Goal: Task Accomplishment & Management: Complete application form

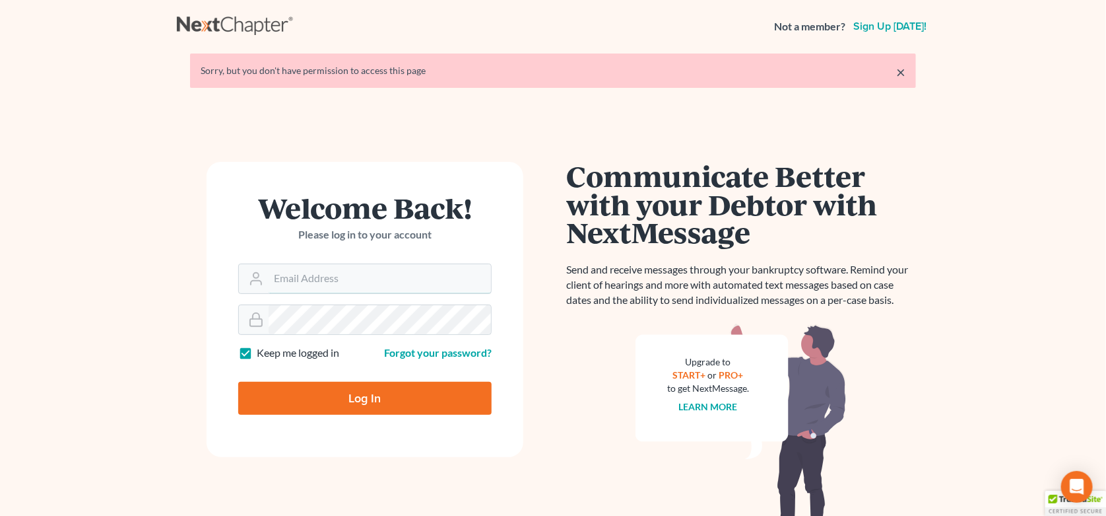
type input "[EMAIL_ADDRESS][DOMAIN_NAME]"
click at [324, 399] on input "Log In" at bounding box center [365, 398] width 254 height 33
type input "Thinking..."
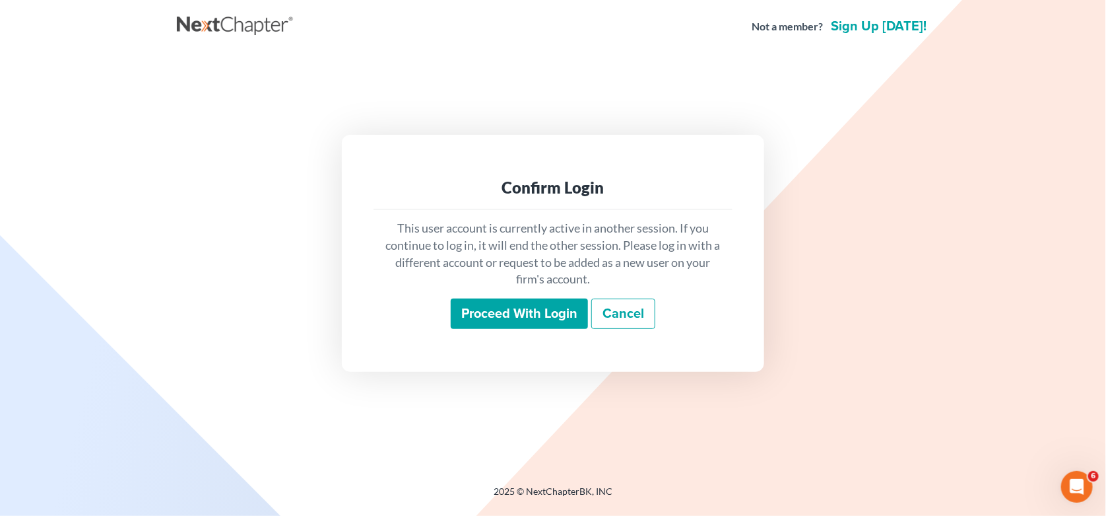
drag, startPoint x: 516, startPoint y: 314, endPoint x: 555, endPoint y: 308, distance: 39.4
click at [516, 314] on input "Proceed with login" at bounding box center [519, 313] width 137 height 30
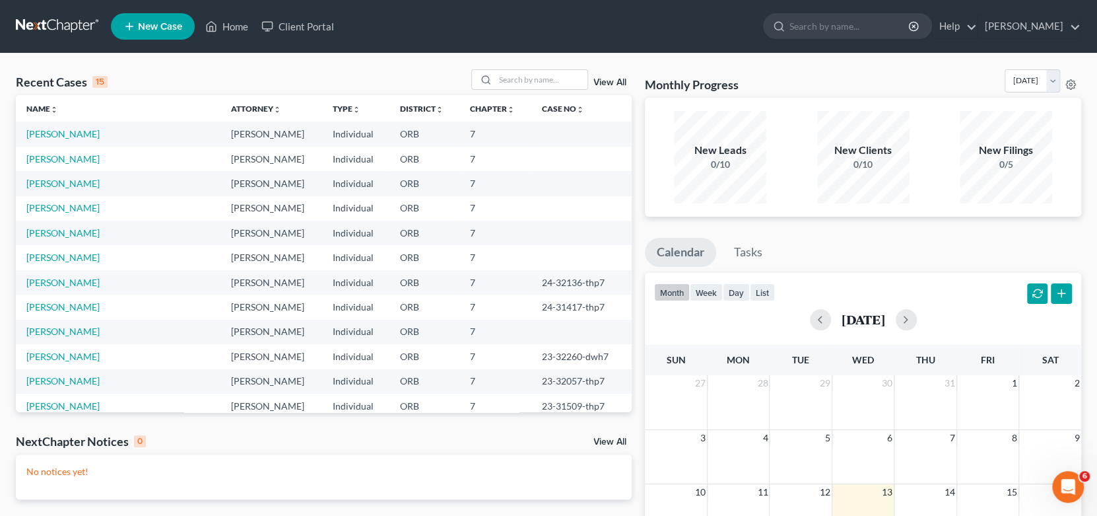
click at [34, 139] on td "[PERSON_NAME]" at bounding box center [118, 133] width 205 height 24
click at [38, 133] on link "[PERSON_NAME]" at bounding box center [62, 133] width 73 height 11
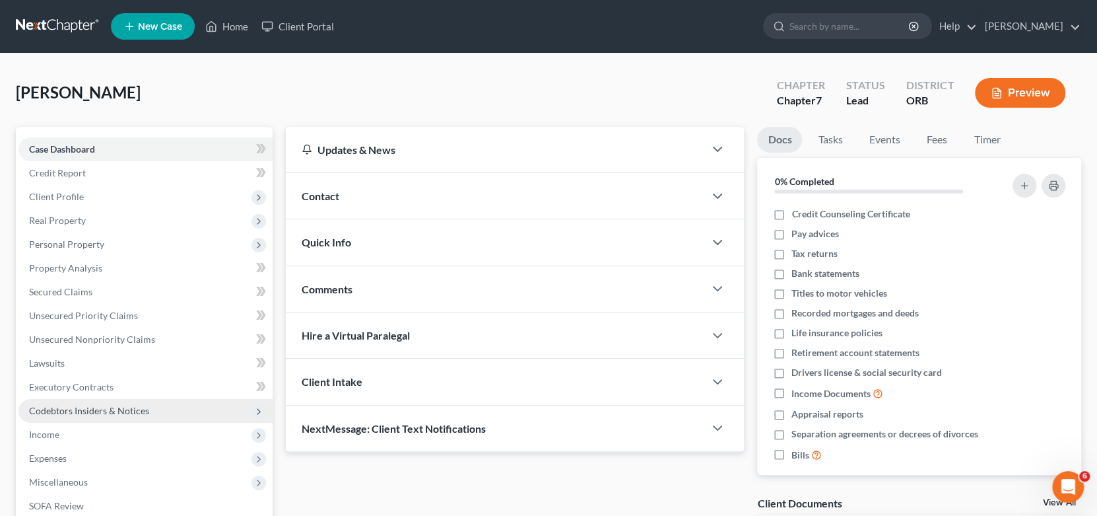
scroll to position [66, 0]
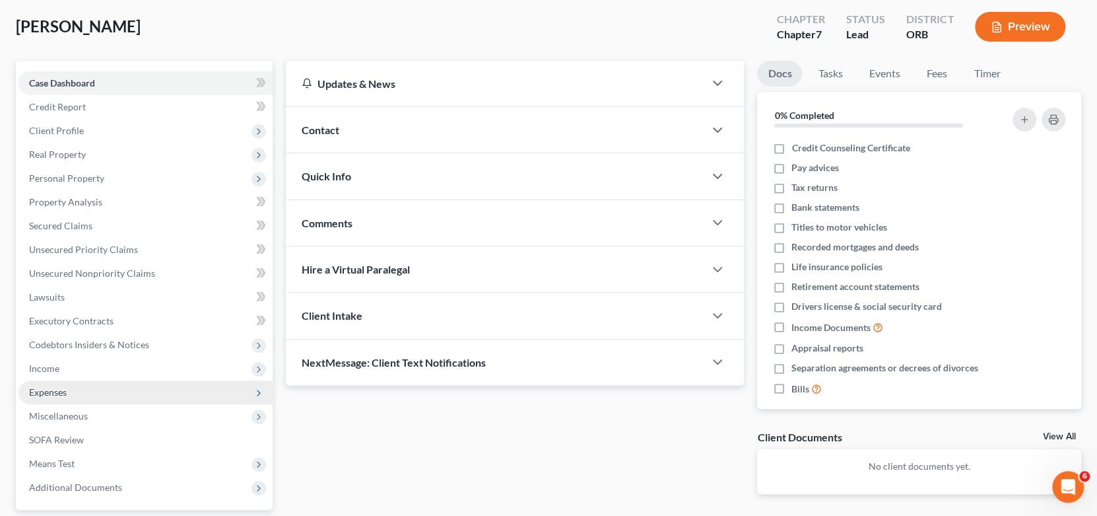
click at [80, 386] on span "Expenses" at bounding box center [145, 392] width 254 height 24
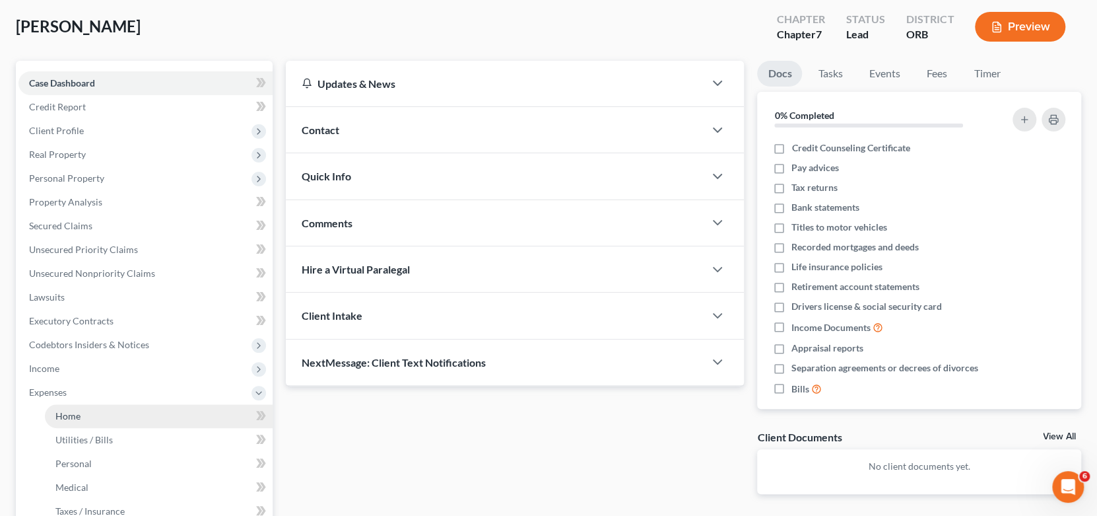
click at [160, 414] on link "Home" at bounding box center [159, 416] width 228 height 24
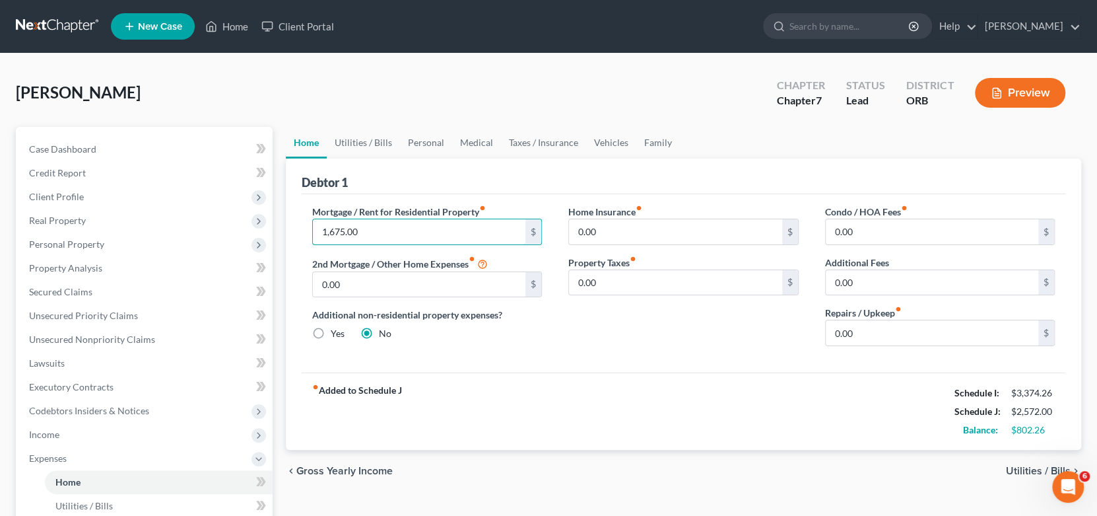
type input "1,675.00"
click at [1027, 465] on span "Utilities / Bills" at bounding box center [1038, 470] width 65 height 11
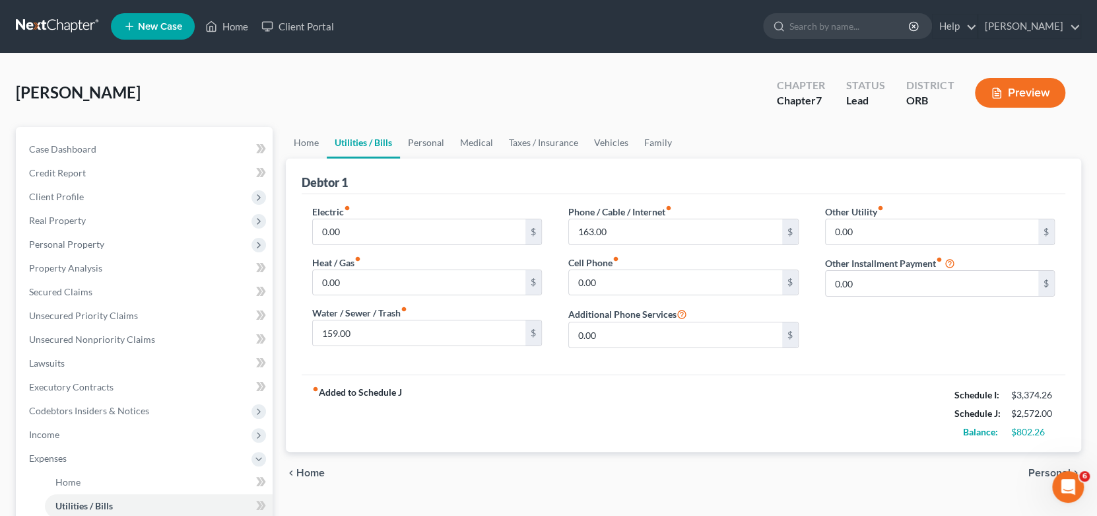
click at [1036, 475] on span "Personal" at bounding box center [1050, 472] width 42 height 11
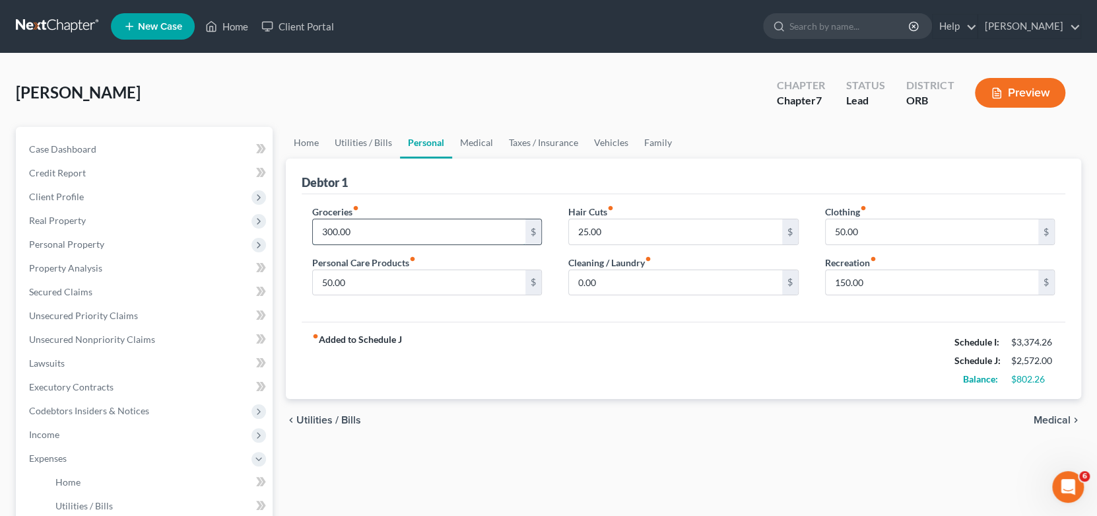
click at [380, 235] on input "300.00" at bounding box center [419, 231] width 213 height 25
type input "500.00"
type input "100.00"
click at [647, 364] on div "fiber_manual_record Added to Schedule J Schedule I: $3,374.26 Schedule J: $2,82…" at bounding box center [684, 360] width 764 height 77
click at [893, 283] on input "150.00" at bounding box center [932, 282] width 213 height 25
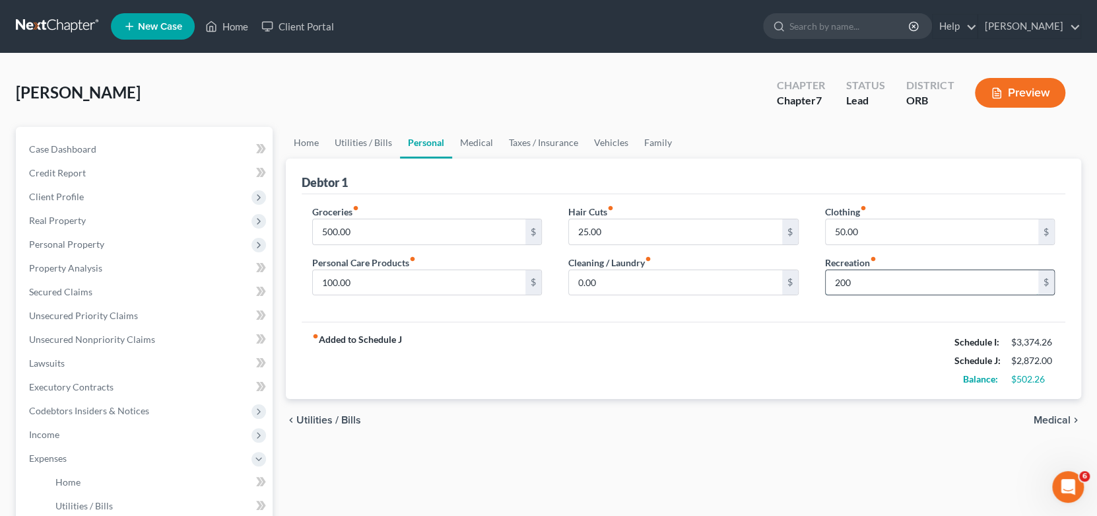
type input "200"
click at [895, 282] on input "200" at bounding box center [932, 282] width 213 height 25
type input "0"
drag, startPoint x: 883, startPoint y: 337, endPoint x: 895, endPoint y: 358, distance: 24.6
click at [887, 351] on div "fiber_manual_record Added to Schedule J Schedule I: $3,374.26 Schedule J: $2,87…" at bounding box center [684, 360] width 764 height 77
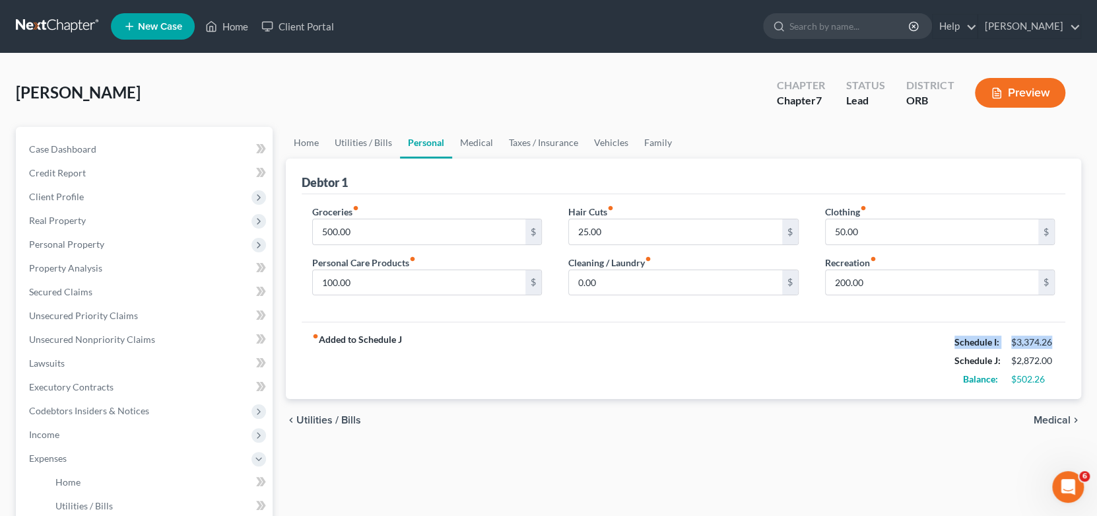
click at [788, 366] on div "fiber_manual_record Added to Schedule J Schedule I: $3,374.26 Schedule J: $2,87…" at bounding box center [684, 360] width 764 height 77
click at [880, 287] on input "200.00" at bounding box center [932, 282] width 213 height 25
click at [904, 290] on input "200.00" at bounding box center [932, 282] width 213 height 25
click at [871, 286] on input "0" at bounding box center [932, 282] width 213 height 25
type input "200"
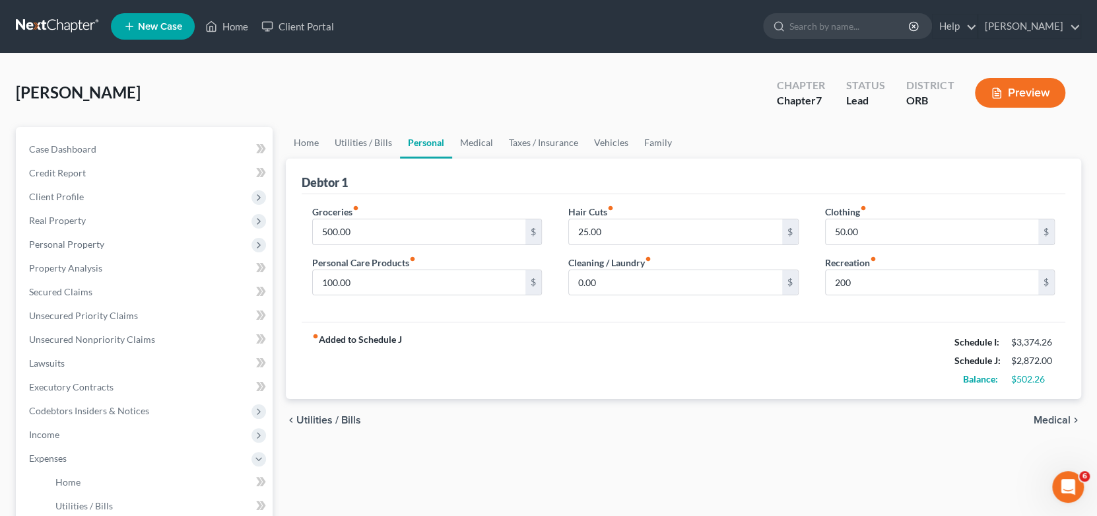
click at [1050, 421] on span "Medical" at bounding box center [1052, 420] width 37 height 11
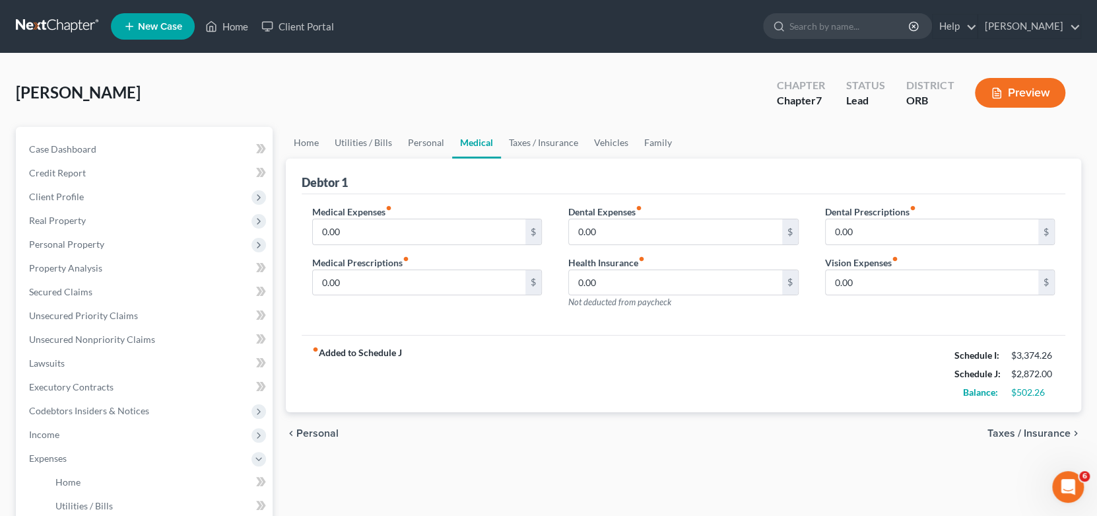
click at [1050, 419] on div "chevron_left Personal Taxes / Insurance chevron_right" at bounding box center [684, 433] width 796 height 42
click at [1040, 436] on span "Taxes / Insurance" at bounding box center [1029, 433] width 83 height 11
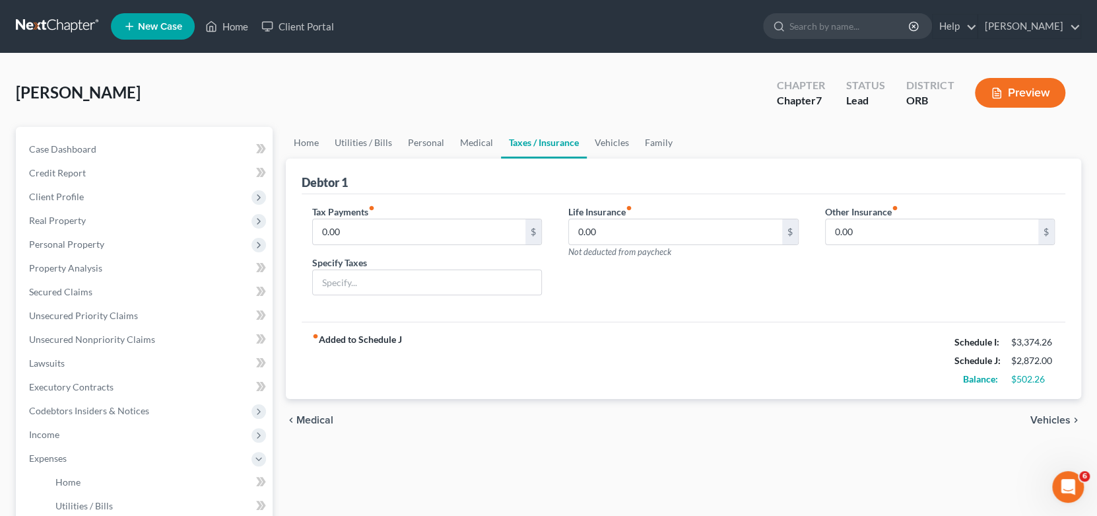
click at [1056, 420] on span "Vehicles" at bounding box center [1051, 420] width 40 height 11
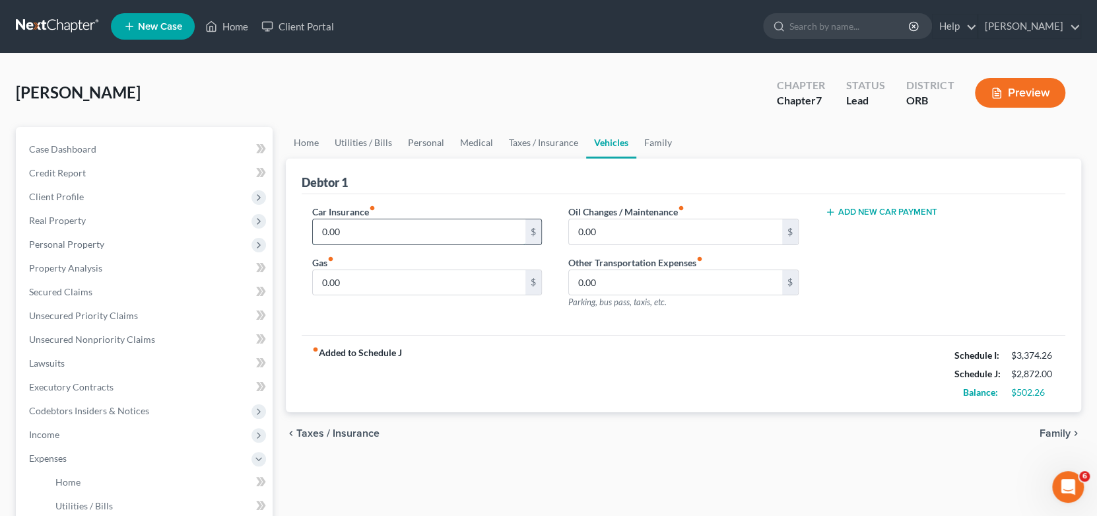
click at [376, 234] on input "0.00" at bounding box center [419, 231] width 213 height 25
type input "120.00"
type input "100.00"
drag, startPoint x: 638, startPoint y: 360, endPoint x: 646, endPoint y: 358, distance: 8.2
click at [641, 360] on div "fiber_manual_record Added to Schedule J Schedule I: $3,374.26 Schedule J: $3,09…" at bounding box center [684, 373] width 764 height 77
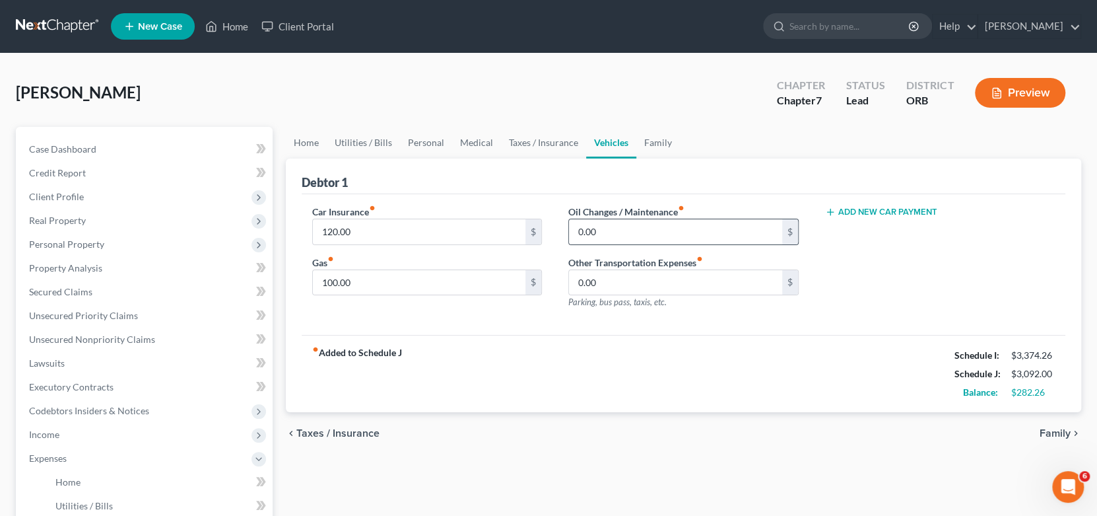
click at [650, 243] on div "0.00 $" at bounding box center [683, 232] width 230 height 26
click at [650, 234] on input "0.00" at bounding box center [675, 231] width 213 height 25
type input "50.00"
click at [615, 393] on div "fiber_manual_record Added to Schedule J Schedule I: $3,374.26 Schedule J: $3,14…" at bounding box center [684, 373] width 764 height 77
click at [1059, 428] on span "Family" at bounding box center [1055, 433] width 31 height 11
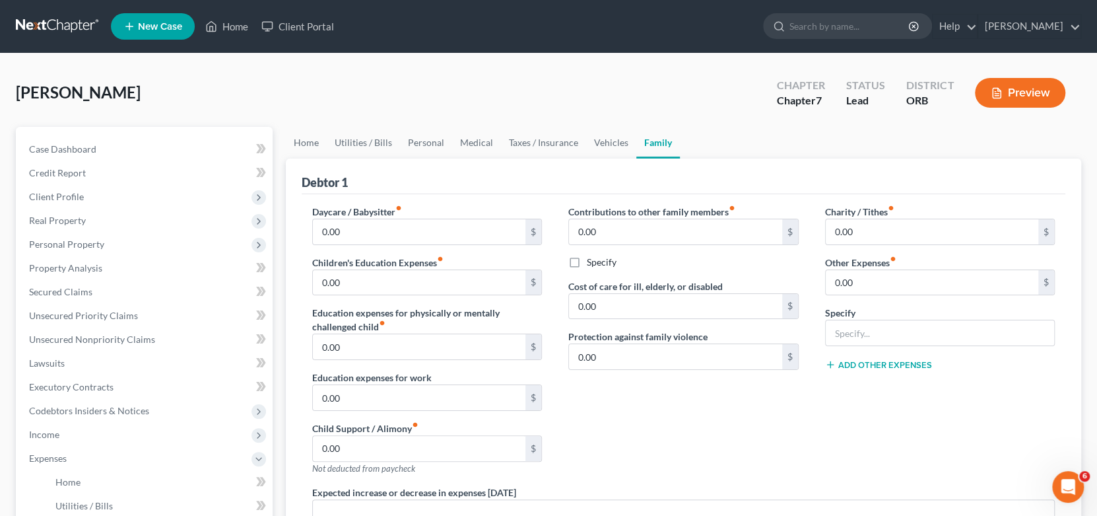
click at [870, 430] on div "Charity / Tithes fiber_manual_record 0.00 $ Other Expenses fiber_manual_record …" at bounding box center [940, 345] width 257 height 281
click at [883, 283] on input "0.00" at bounding box center [932, 282] width 213 height 25
type input "100.00"
type input "Pawn Shop Payments to Retrieve Property"
click at [823, 421] on div "Charity / Tithes fiber_manual_record 0.00 $ Other Expenses fiber_manual_record …" at bounding box center [940, 345] width 257 height 281
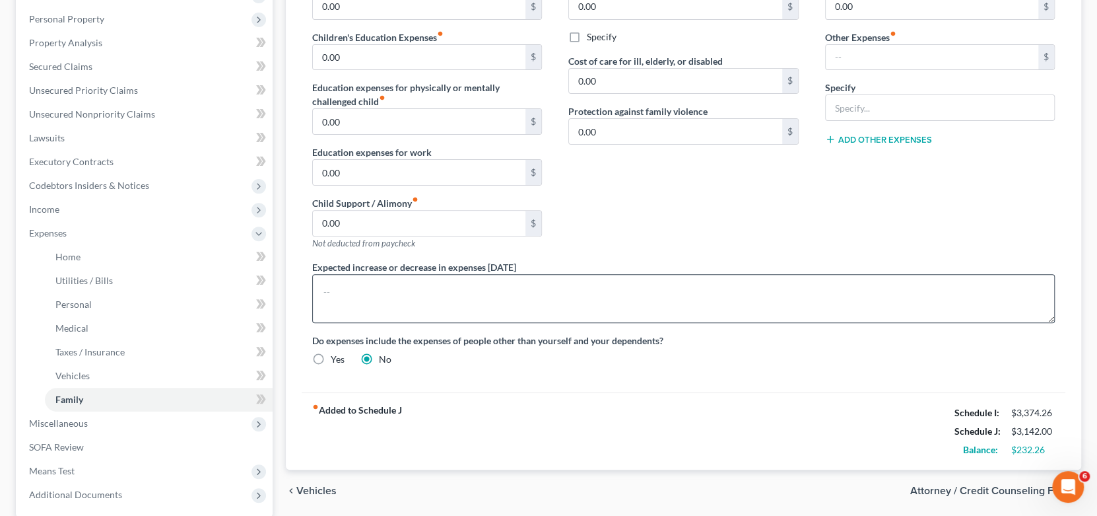
scroll to position [330, 0]
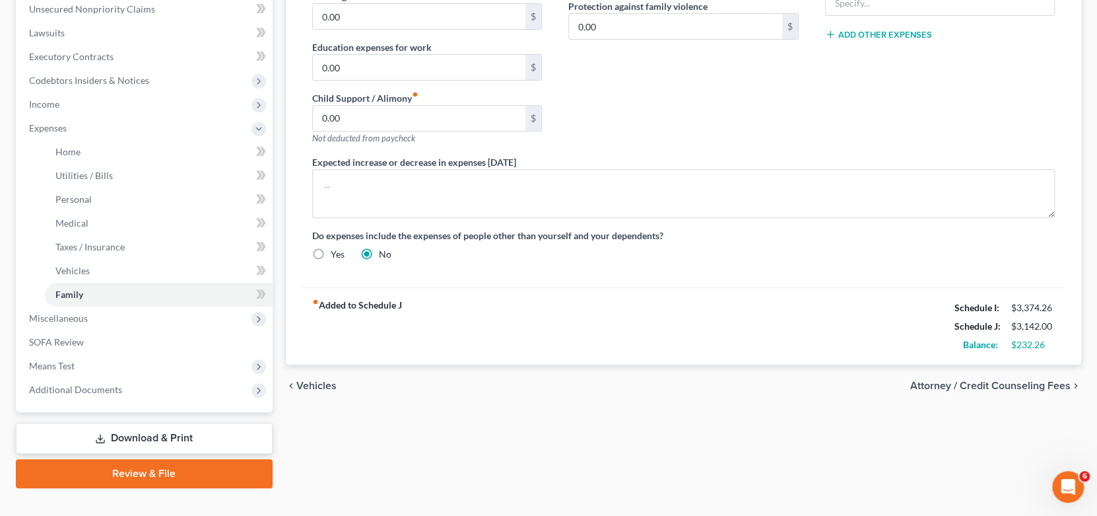
click at [991, 384] on span "Attorney / Credit Counseling Fees" at bounding box center [990, 385] width 160 height 11
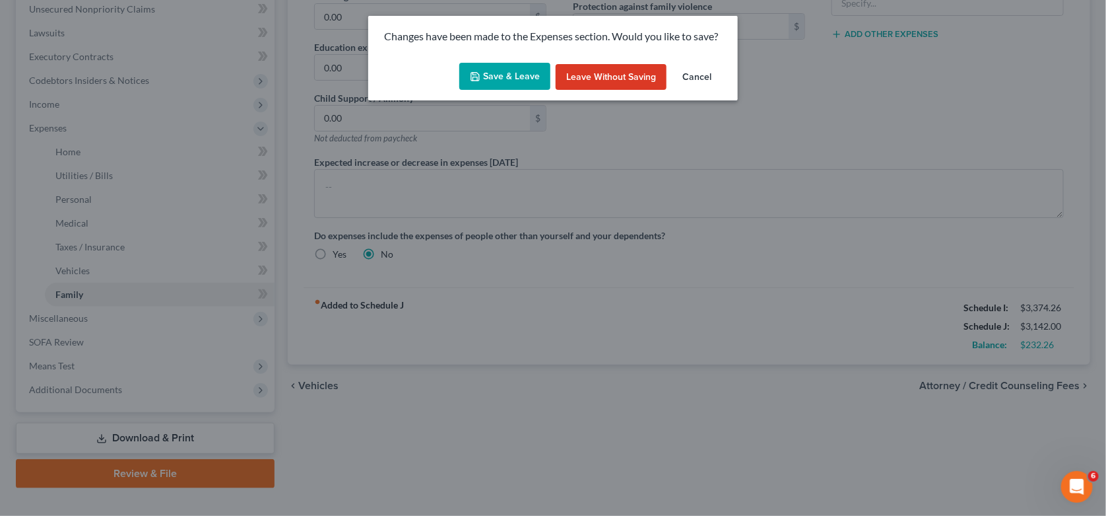
click at [524, 83] on button "Save & Leave" at bounding box center [504, 77] width 91 height 28
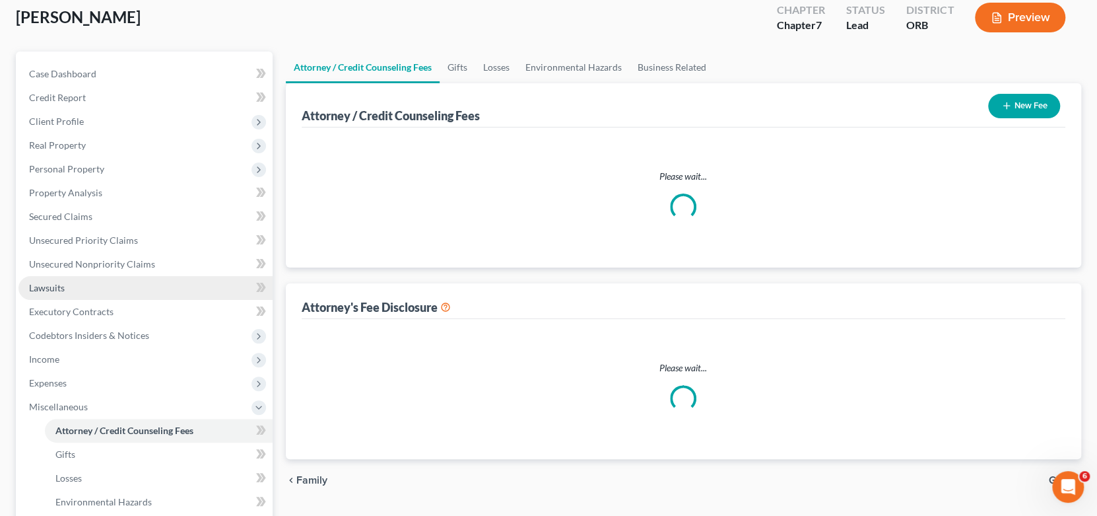
select select "0"
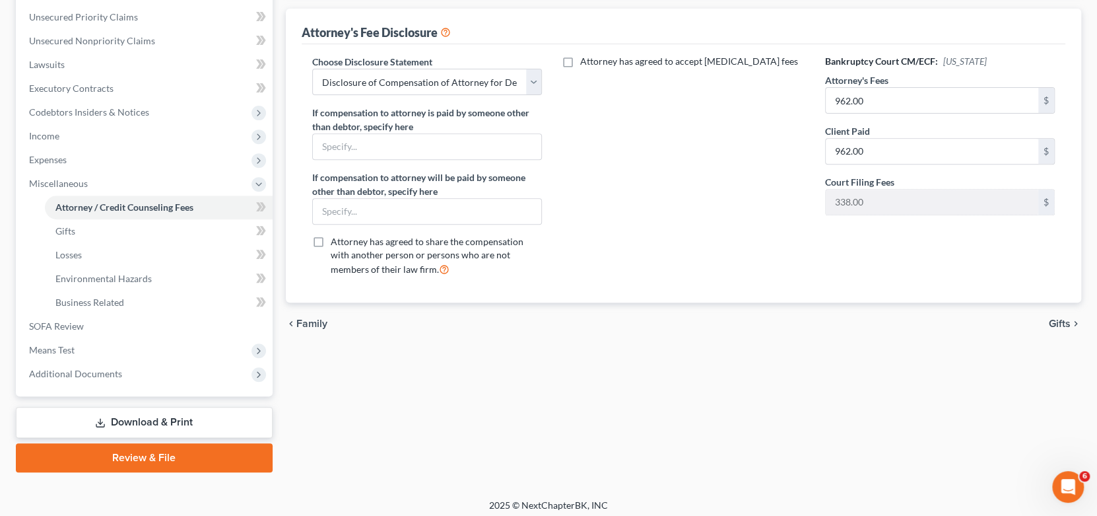
scroll to position [303, 0]
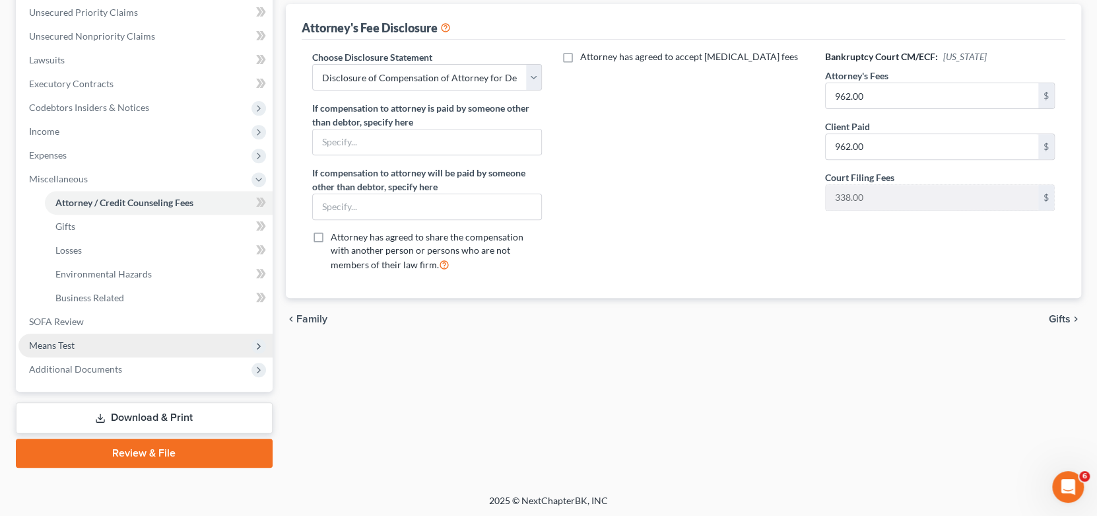
click at [72, 342] on span "Means Test" at bounding box center [52, 344] width 46 height 11
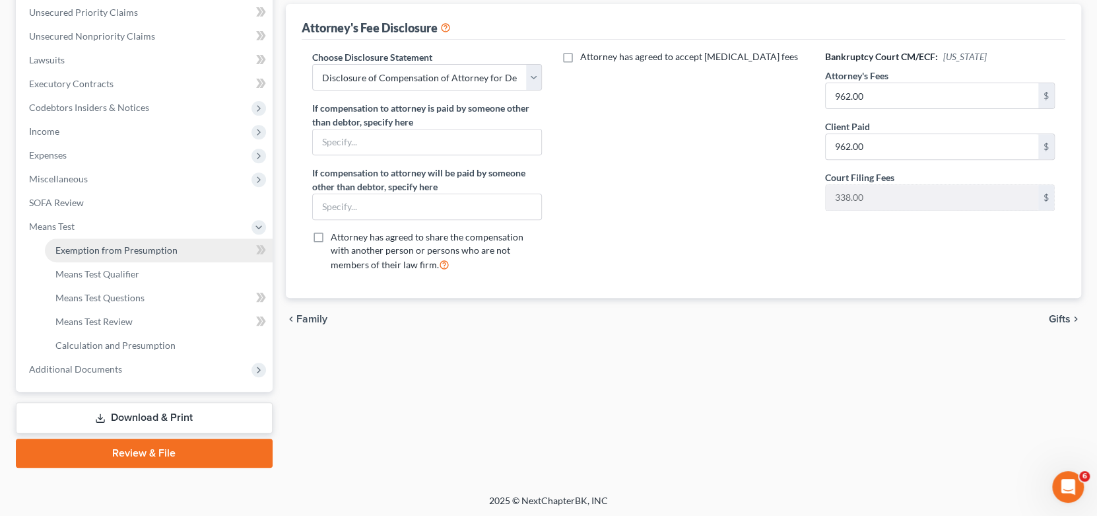
click at [113, 250] on span "Exemption from Presumption" at bounding box center [116, 249] width 122 height 11
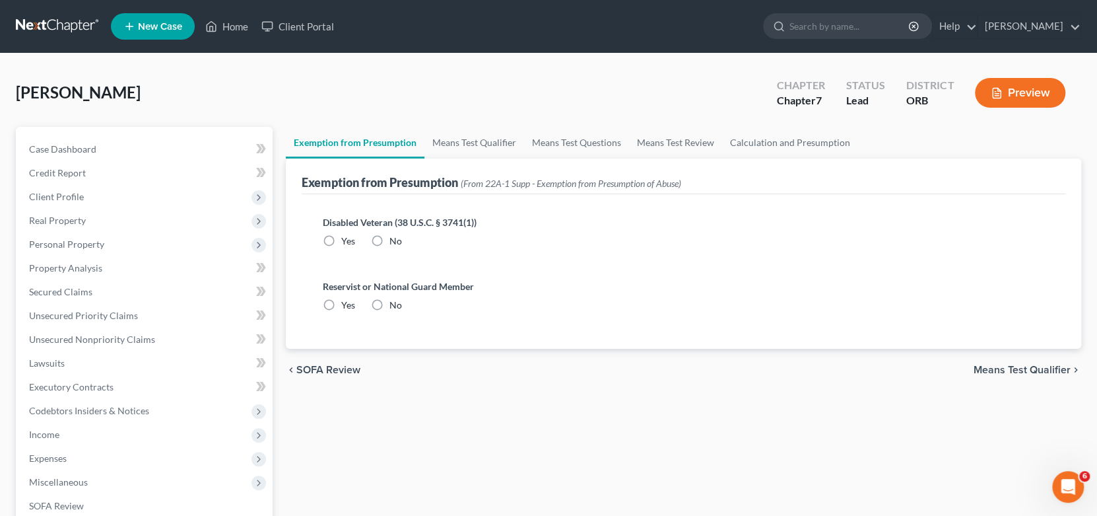
click at [675, 417] on div "Exemption from Presumption Means Test Qualifier Means Test Questions Means Test…" at bounding box center [683, 449] width 809 height 644
click at [390, 241] on label "No" at bounding box center [396, 240] width 13 height 13
click at [395, 241] on input "No" at bounding box center [399, 238] width 9 height 9
radio input "true"
drag, startPoint x: 379, startPoint y: 304, endPoint x: 425, endPoint y: 304, distance: 46.2
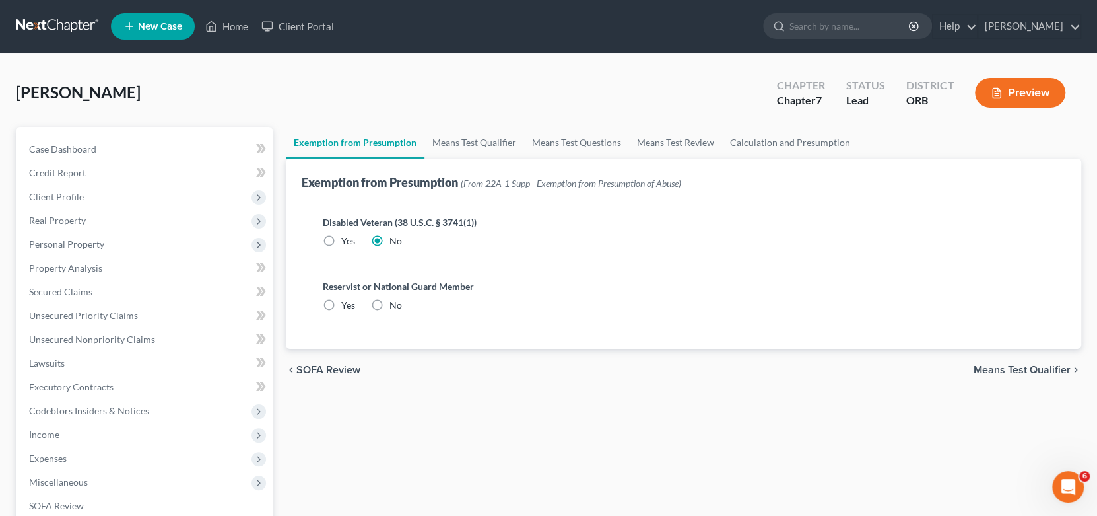
click at [390, 304] on label "No" at bounding box center [396, 304] width 13 height 13
click at [395, 304] on input "No" at bounding box center [399, 302] width 9 height 9
radio input "true"
click at [1013, 373] on span "Means Test Qualifier" at bounding box center [1022, 369] width 97 height 11
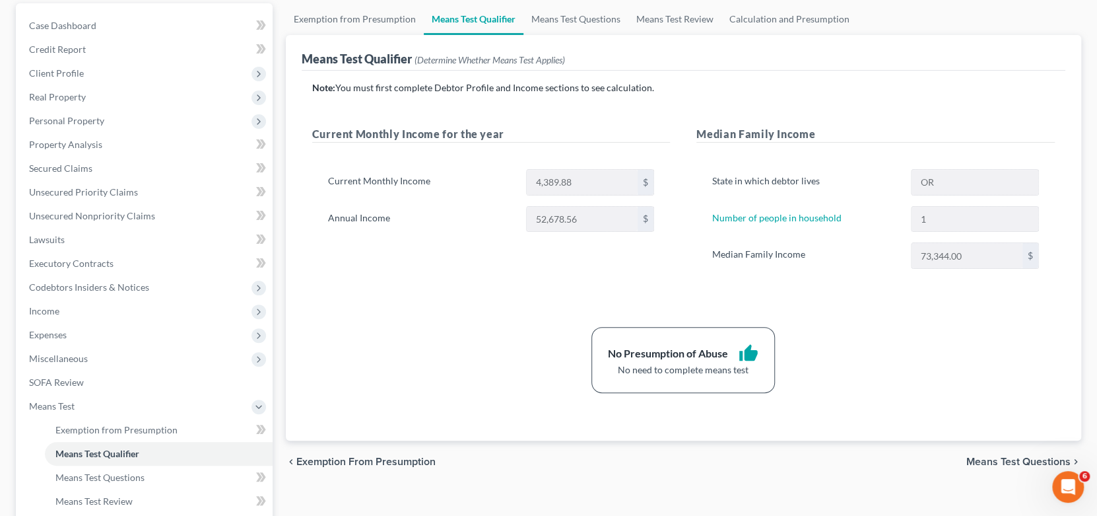
scroll to position [131, 0]
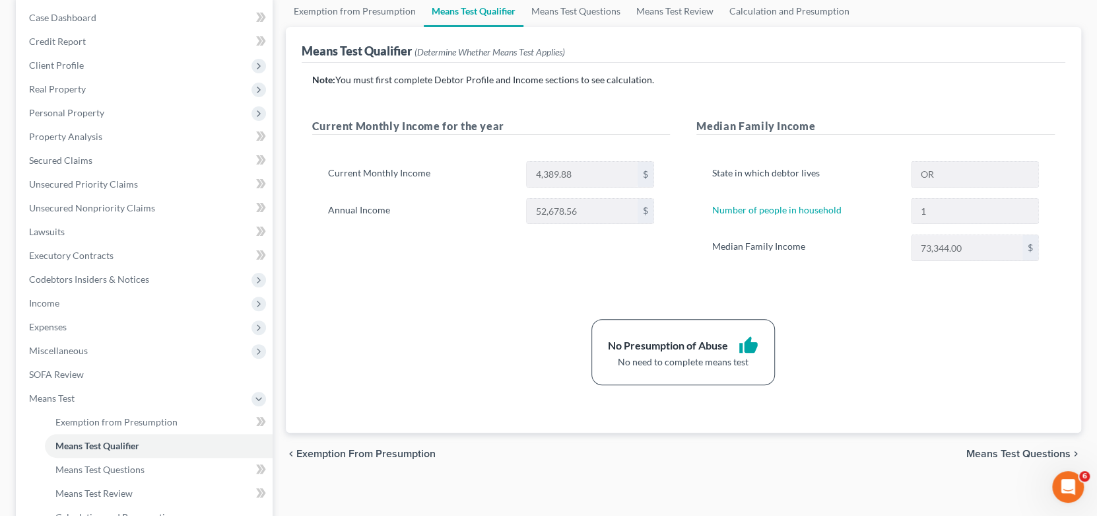
click at [984, 454] on span "Means Test Questions" at bounding box center [1019, 453] width 104 height 11
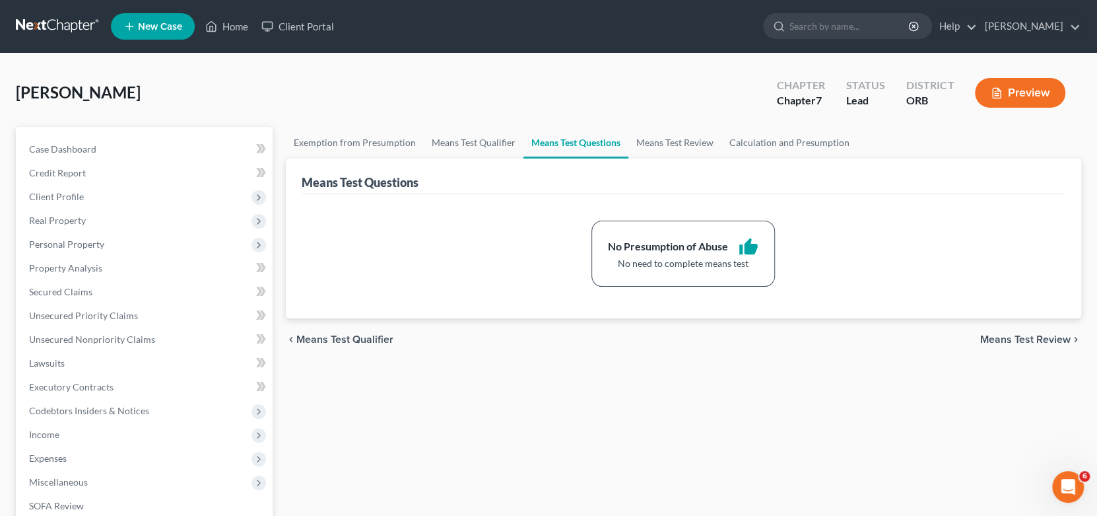
click at [1026, 341] on span "Means Test Review" at bounding box center [1025, 339] width 90 height 11
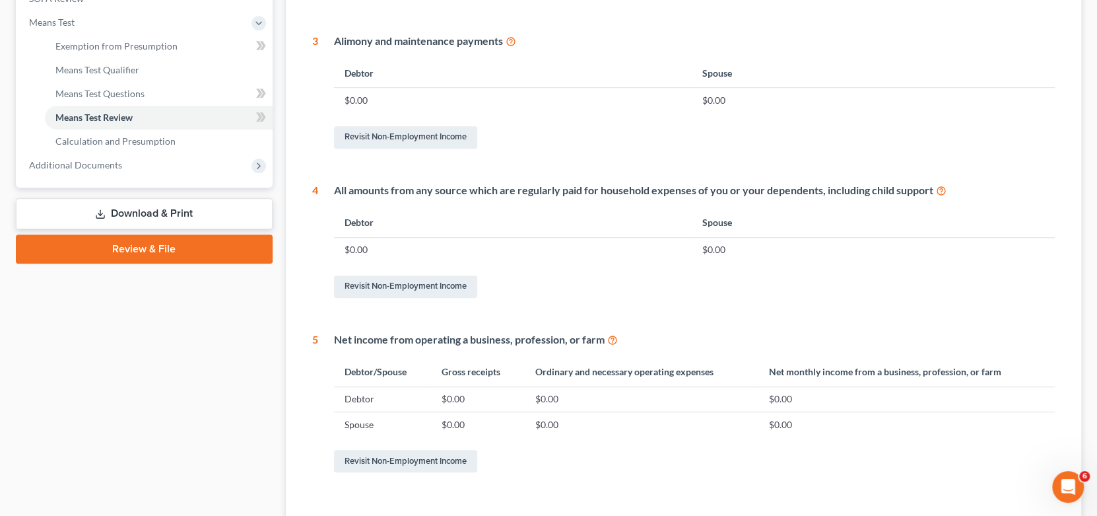
scroll to position [528, 0]
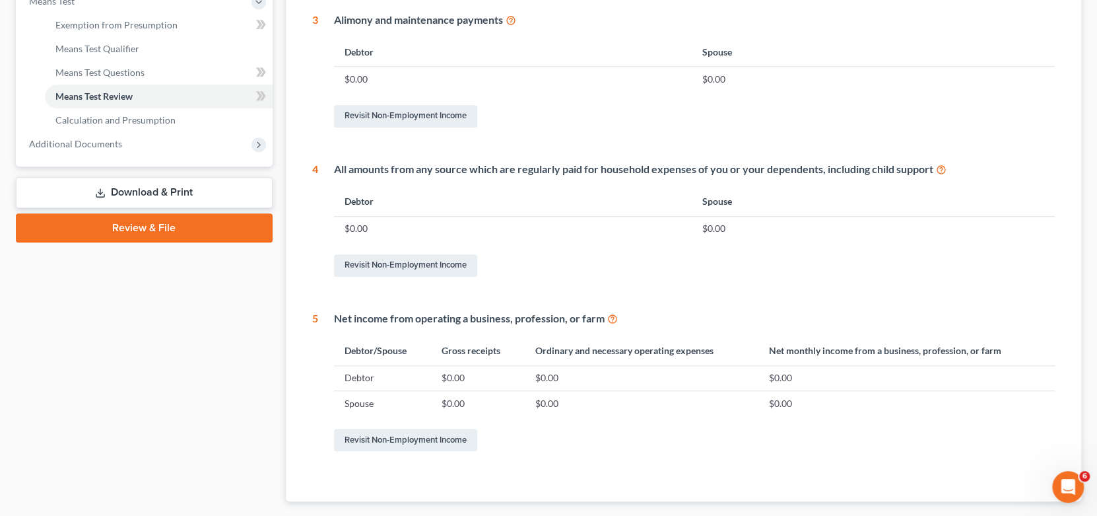
click at [187, 458] on div "Case Dashboard Payments Invoices Payments Payments Credit Report Client Profile" at bounding box center [144, 71] width 270 height 945
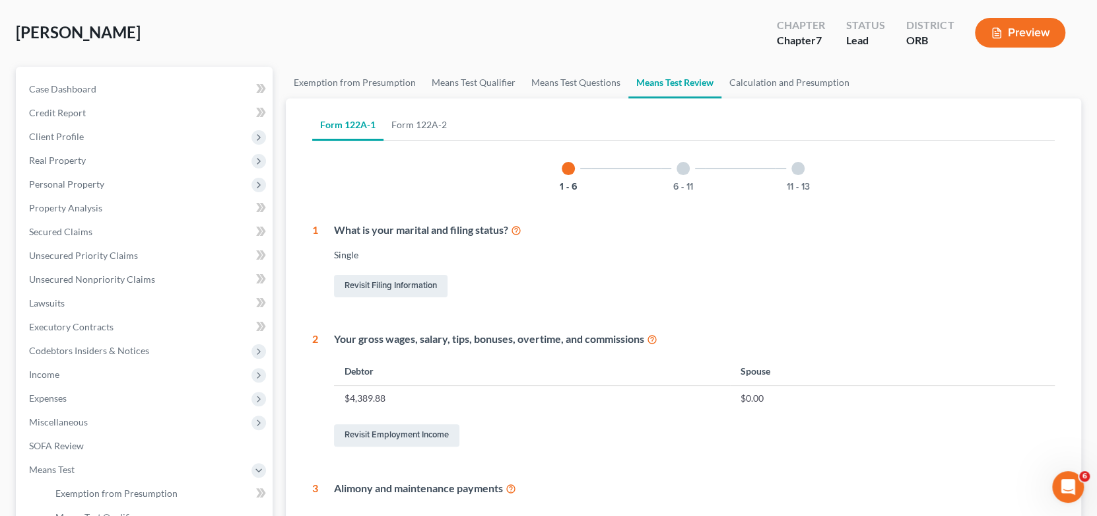
scroll to position [131, 0]
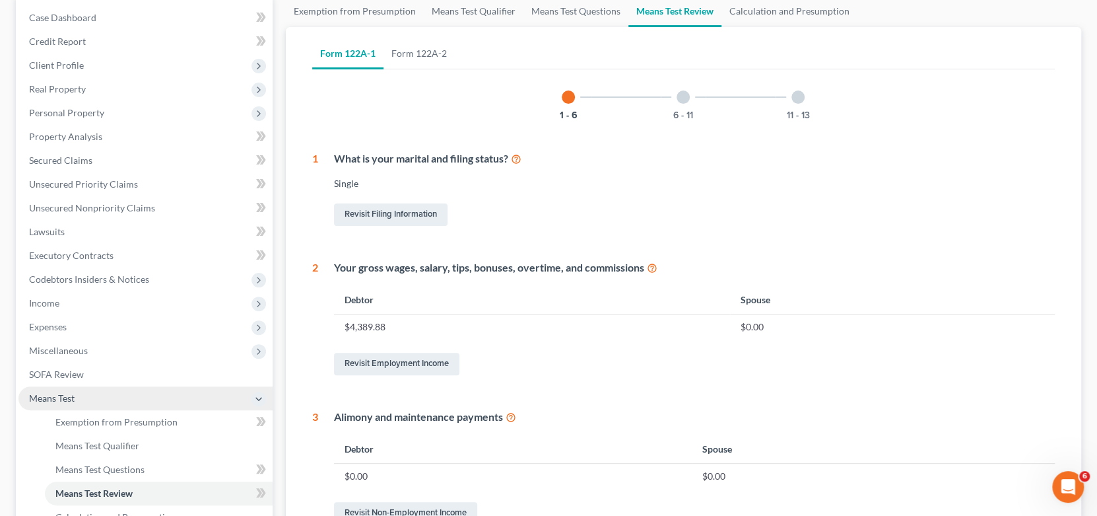
click at [257, 395] on icon at bounding box center [259, 398] width 11 height 11
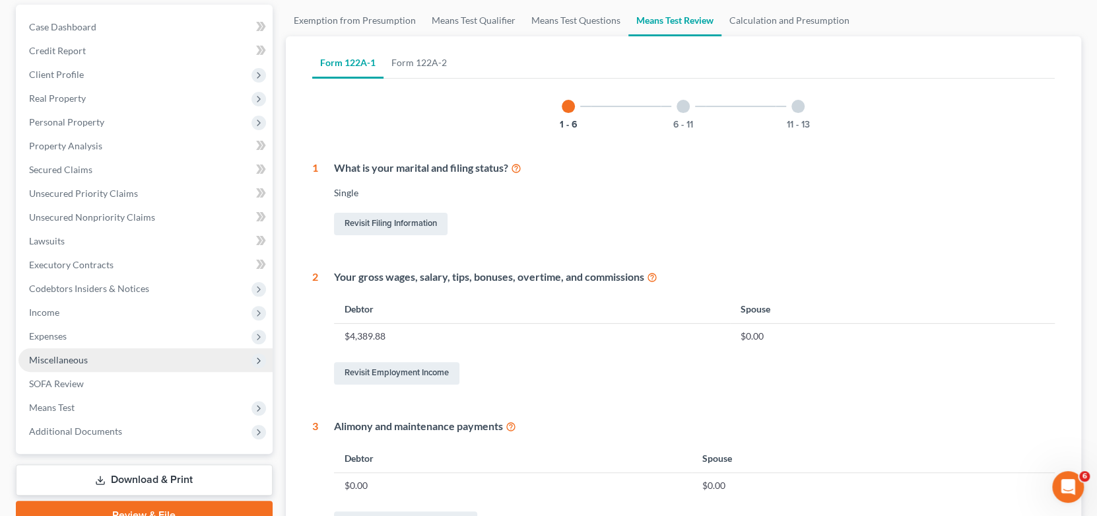
scroll to position [0, 0]
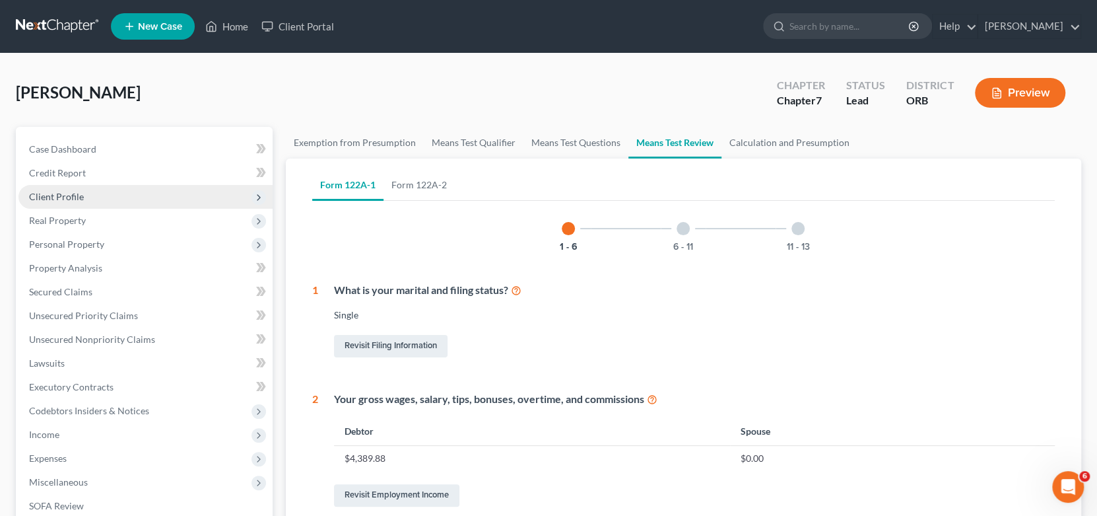
click at [88, 195] on span "Client Profile" at bounding box center [145, 197] width 254 height 24
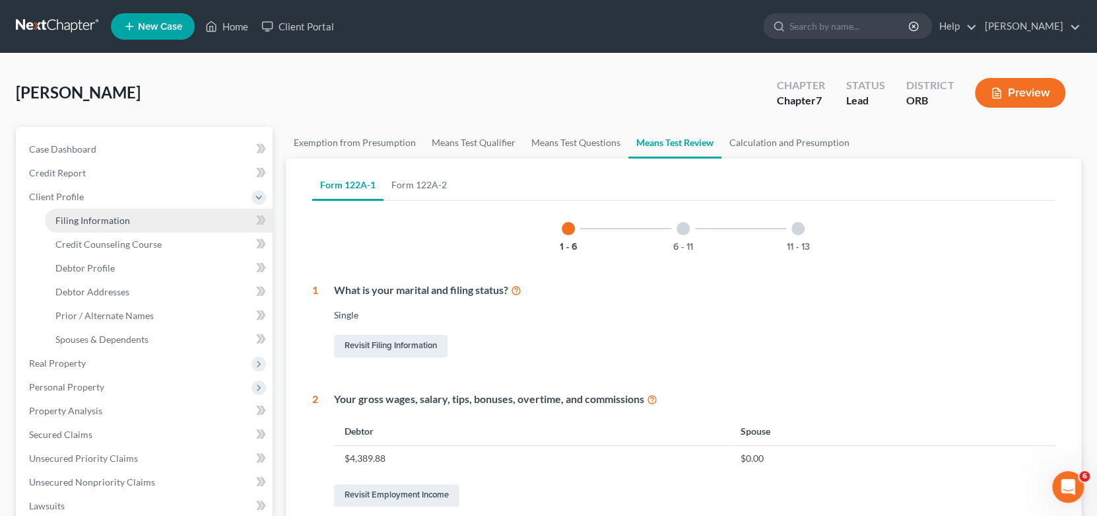
click at [99, 221] on span "Filing Information" at bounding box center [92, 220] width 75 height 11
select select "1"
select select "0"
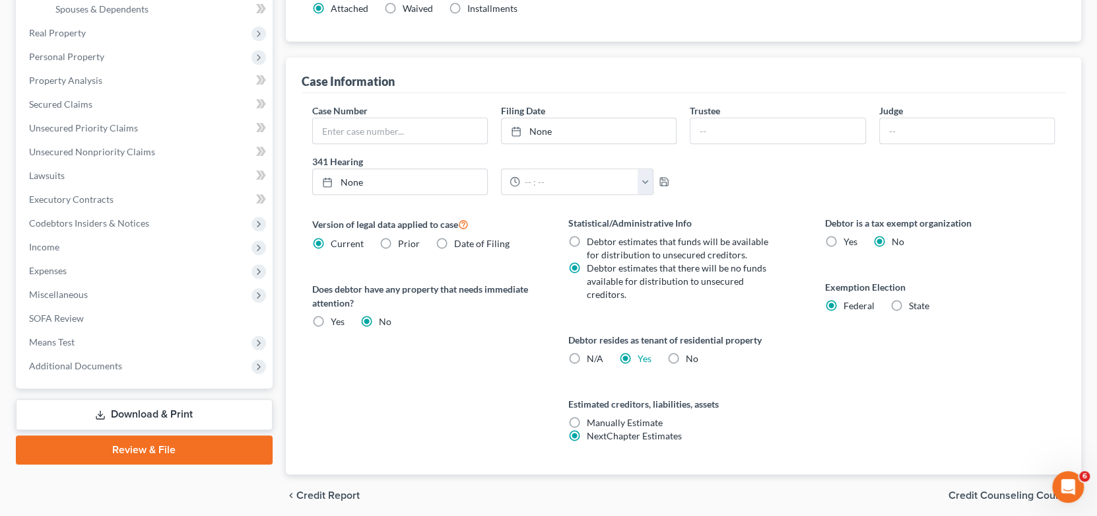
scroll to position [198, 0]
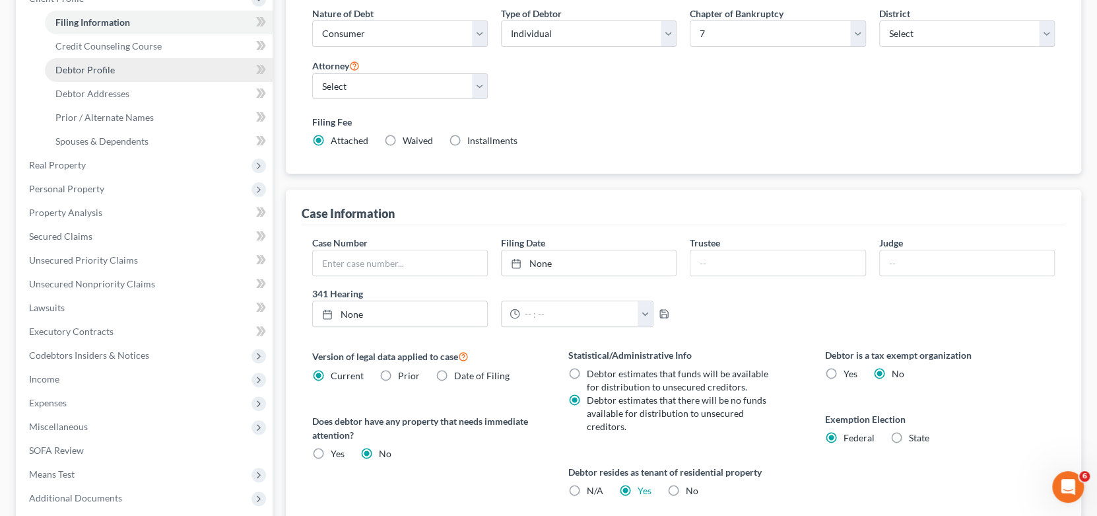
click at [114, 71] on link "Debtor Profile" at bounding box center [159, 70] width 228 height 24
select select "0"
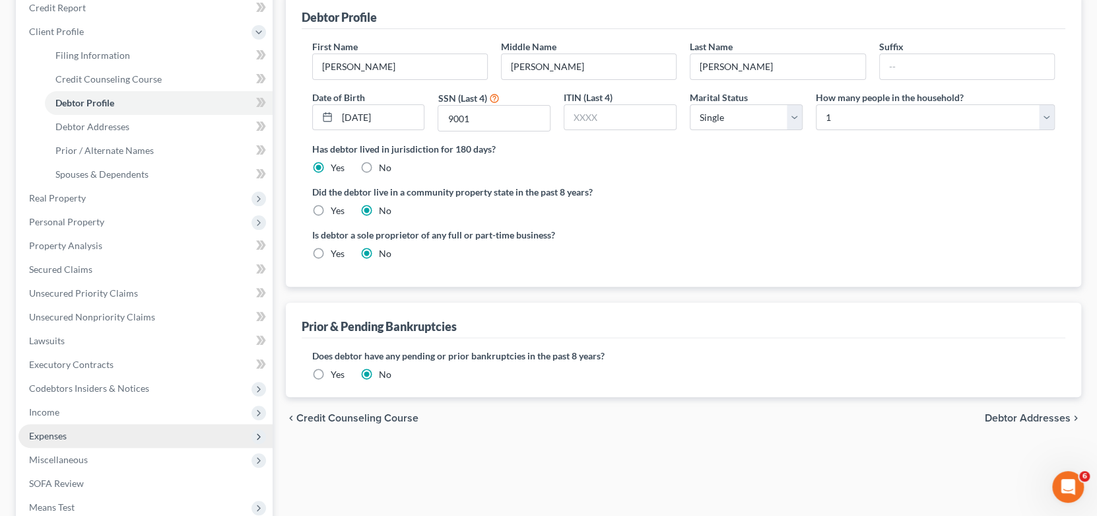
scroll to position [198, 0]
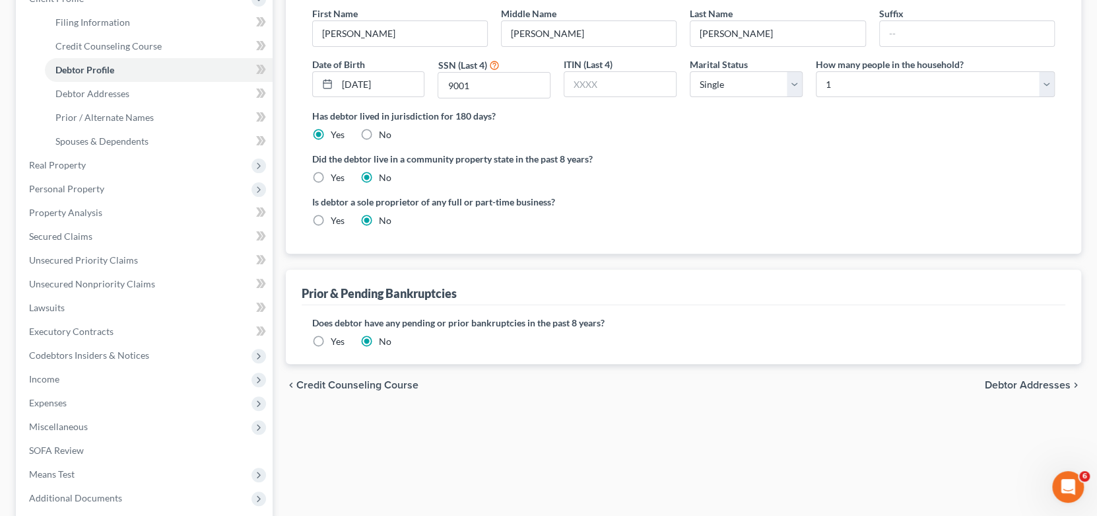
click at [448, 479] on div "Filing Information Credit Counseling Course Debtor Profile Debtor Addresses Pri…" at bounding box center [683, 262] width 809 height 667
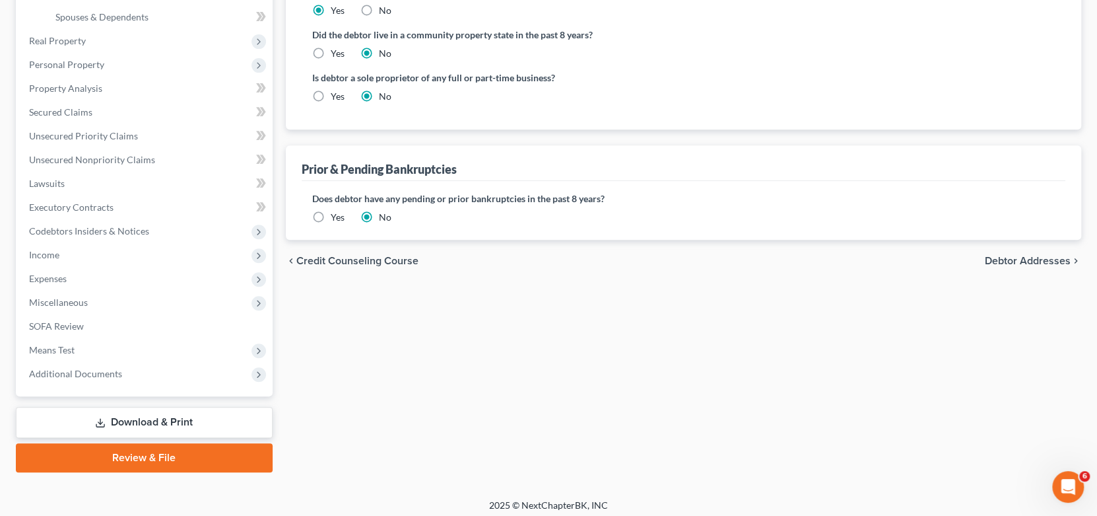
scroll to position [327, 0]
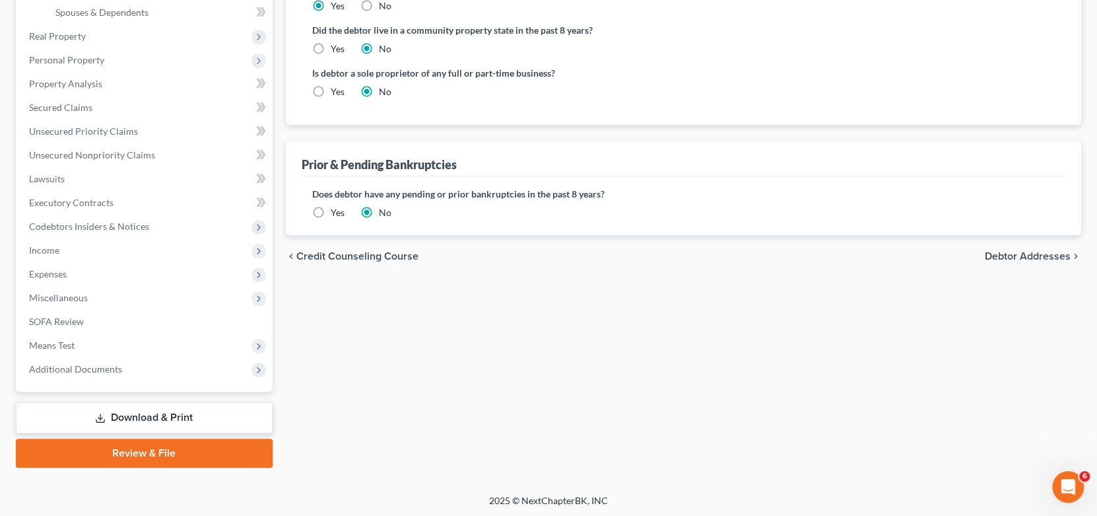
drag, startPoint x: 104, startPoint y: 411, endPoint x: 230, endPoint y: 410, distance: 126.1
click at [105, 413] on icon at bounding box center [100, 418] width 11 height 11
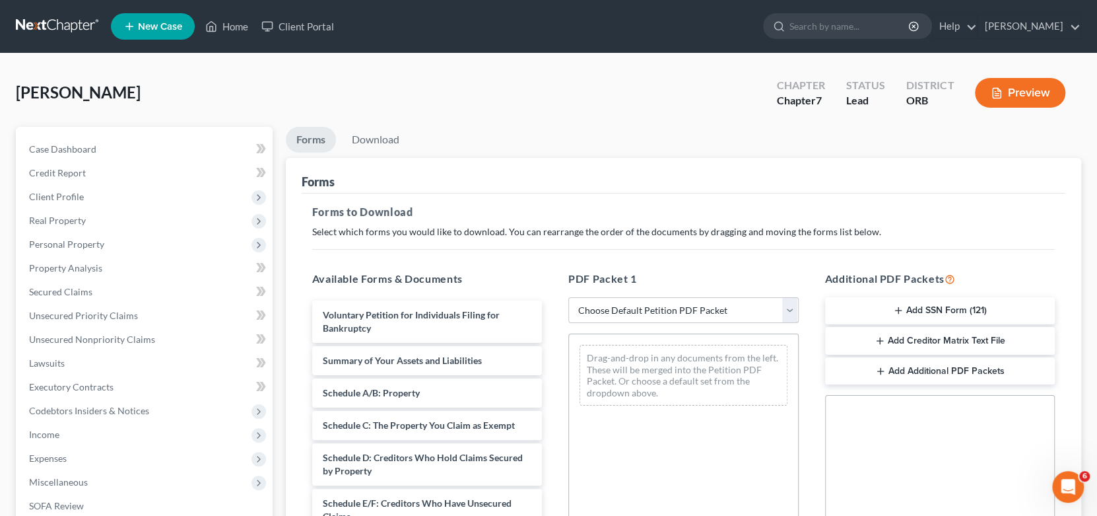
click at [621, 313] on select "Choose Default Petition PDF Packet Complete Bankruptcy Petition (all forms and …" at bounding box center [683, 310] width 230 height 26
select select "6"
click at [568, 297] on select "Choose Default Petition PDF Packet Complete Bankruptcy Petition (all forms and …" at bounding box center [683, 310] width 230 height 26
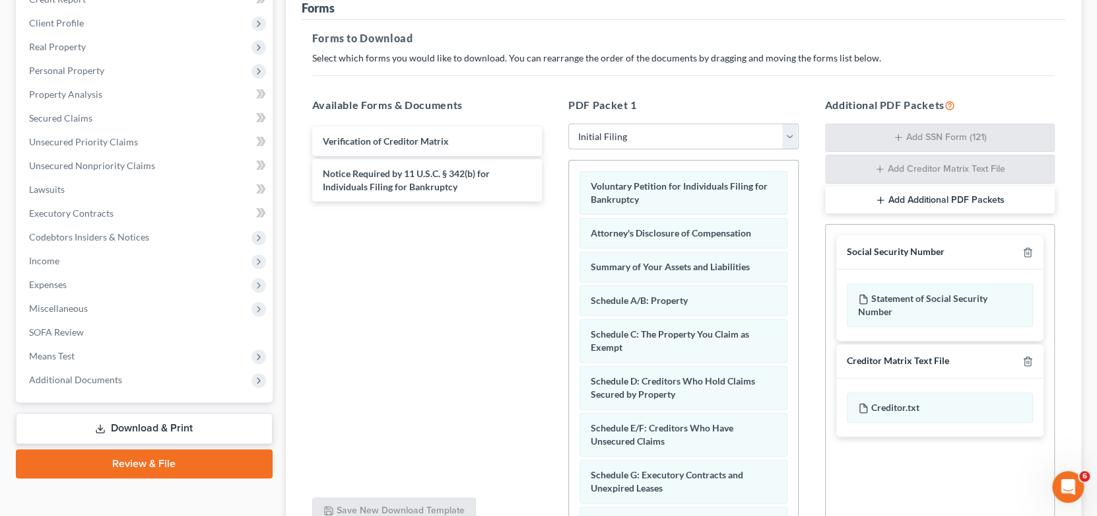
scroll to position [198, 0]
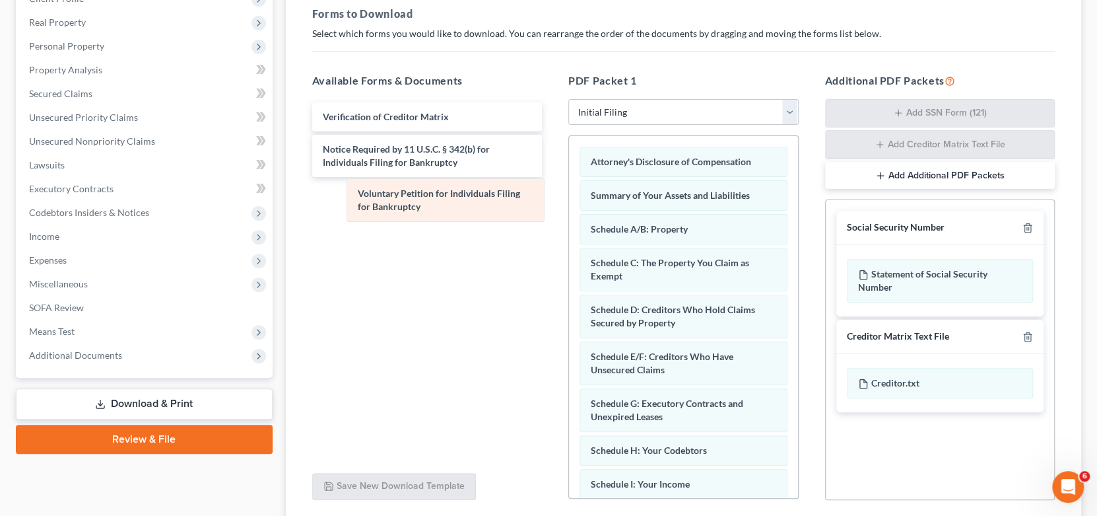
drag, startPoint x: 685, startPoint y: 170, endPoint x: 452, endPoint y: 203, distance: 235.4
click at [569, 203] on div "Voluntary Petition for Individuals Filing for Bankruptcy Voluntary Petition for…" at bounding box center [683, 482] width 229 height 693
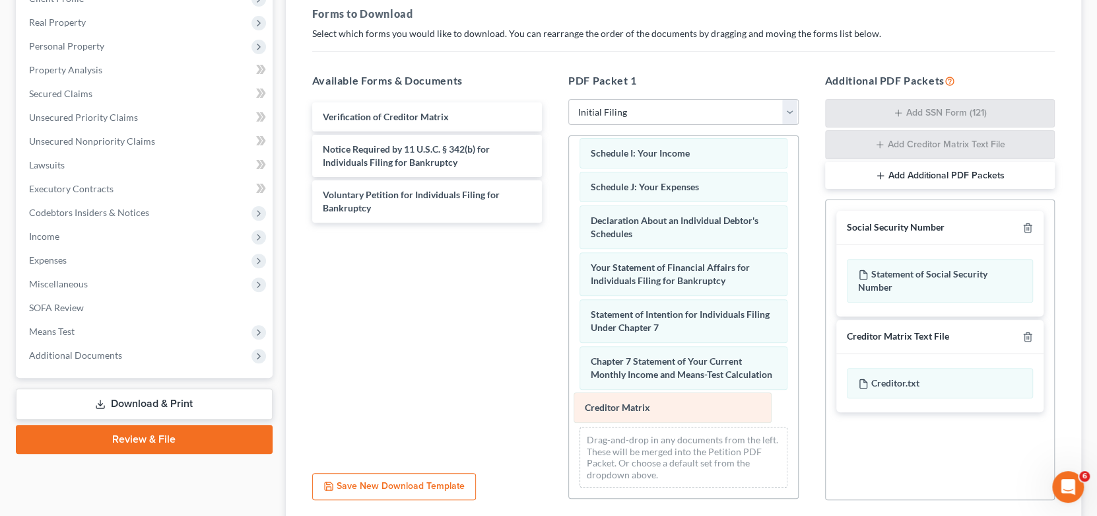
scroll to position [308, 0]
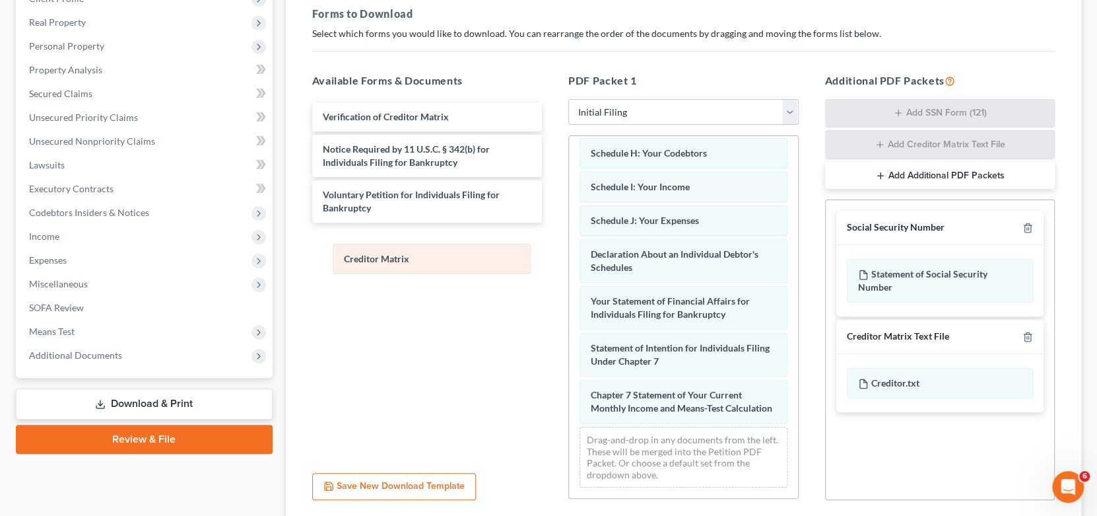
drag, startPoint x: 691, startPoint y: 409, endPoint x: 444, endPoint y: 261, distance: 288.1
click at [569, 261] on div "Creditor Matrix Attorney's Disclosure of Compensation Summary of Your Assets an…" at bounding box center [683, 168] width 229 height 659
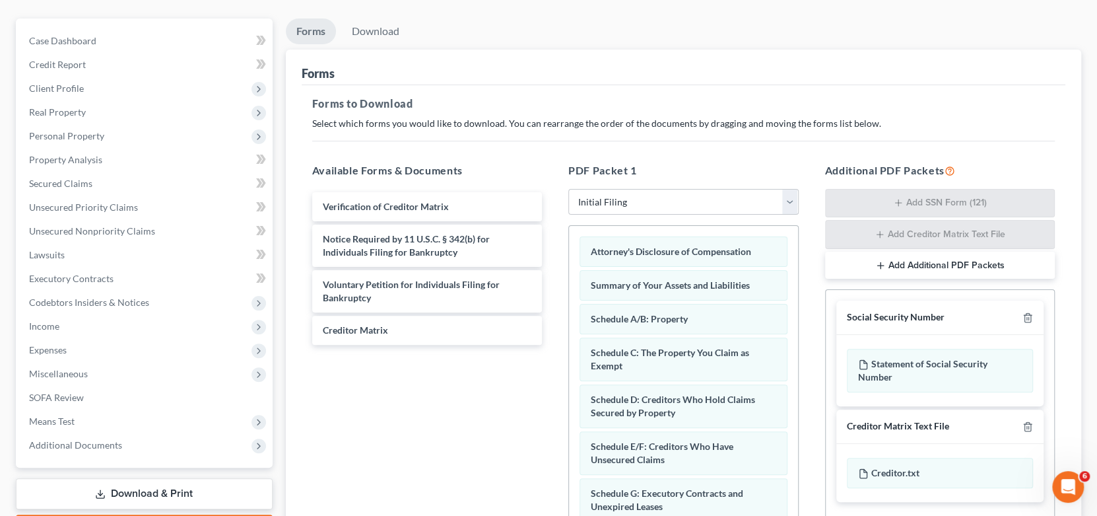
scroll to position [131, 0]
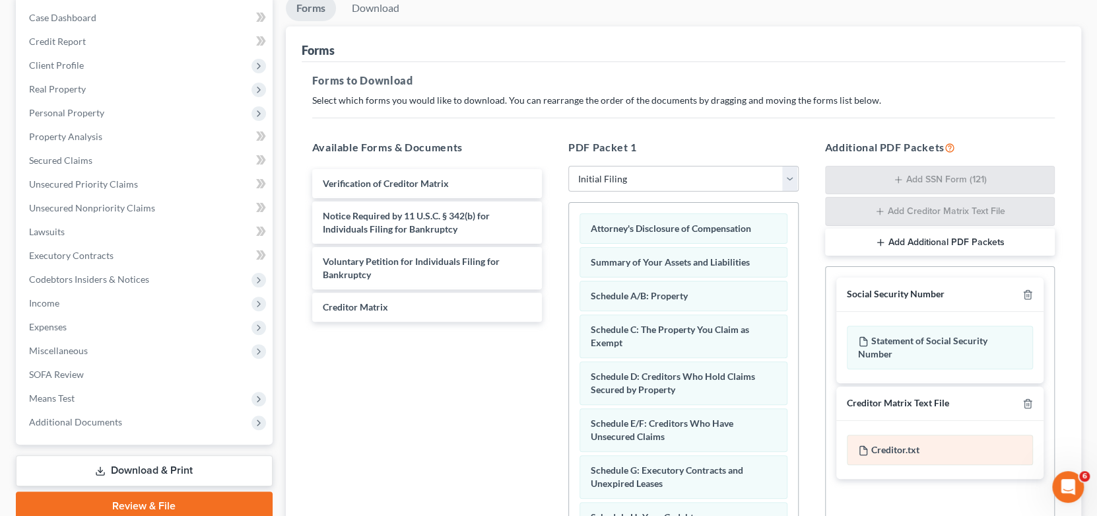
click at [928, 450] on div "Creditor.txt" at bounding box center [940, 449] width 187 height 30
click at [728, 66] on div "Forms to Download Select which forms you would like to download. You can rearra…" at bounding box center [684, 327] width 764 height 531
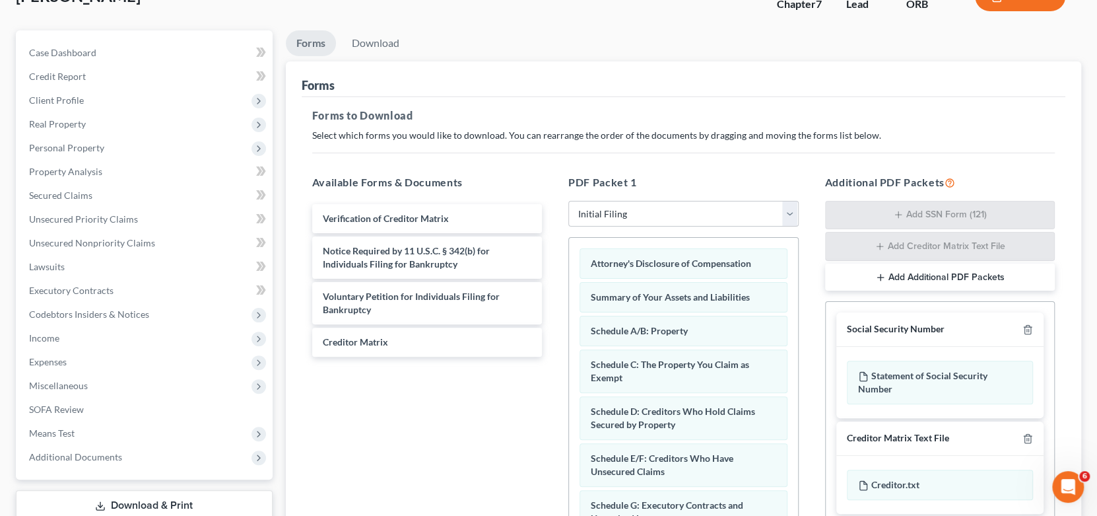
scroll to position [66, 0]
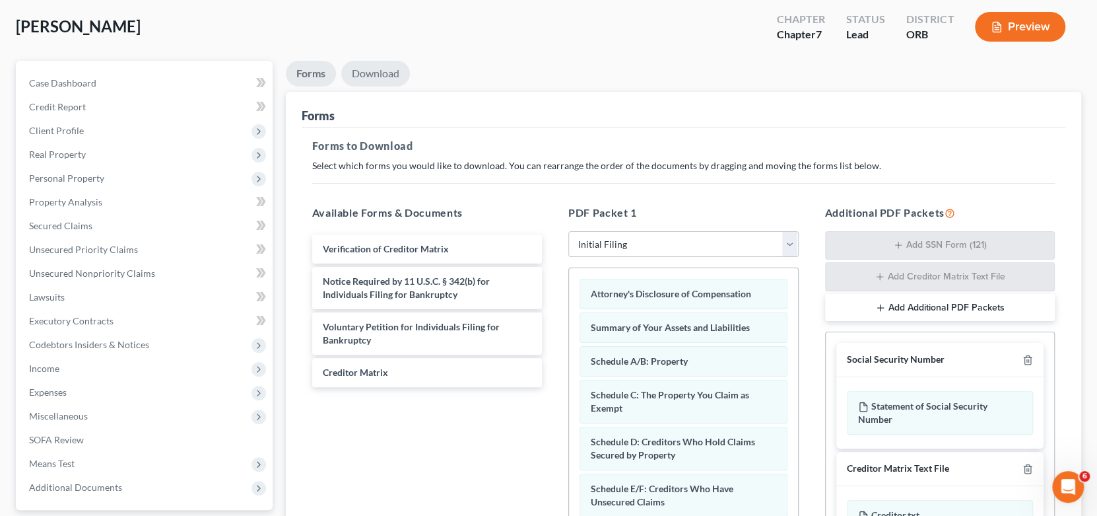
click at [380, 78] on link "Download" at bounding box center [375, 74] width 69 height 26
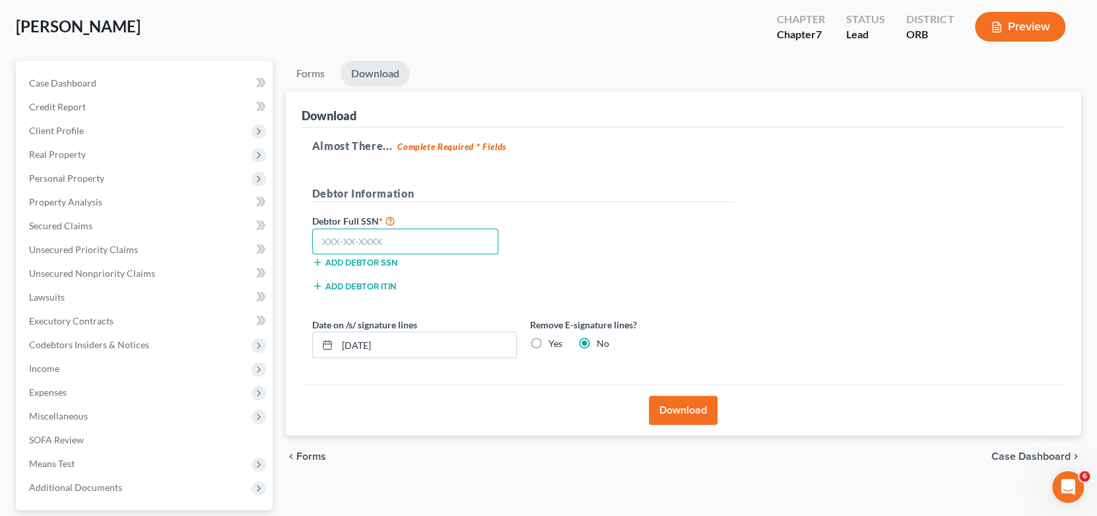
click at [424, 245] on input "text" at bounding box center [405, 241] width 187 height 26
type input "5"
click at [418, 243] on input "text" at bounding box center [405, 241] width 187 height 26
type input "541-02-9001"
click at [549, 337] on label "Yes" at bounding box center [556, 343] width 14 height 13
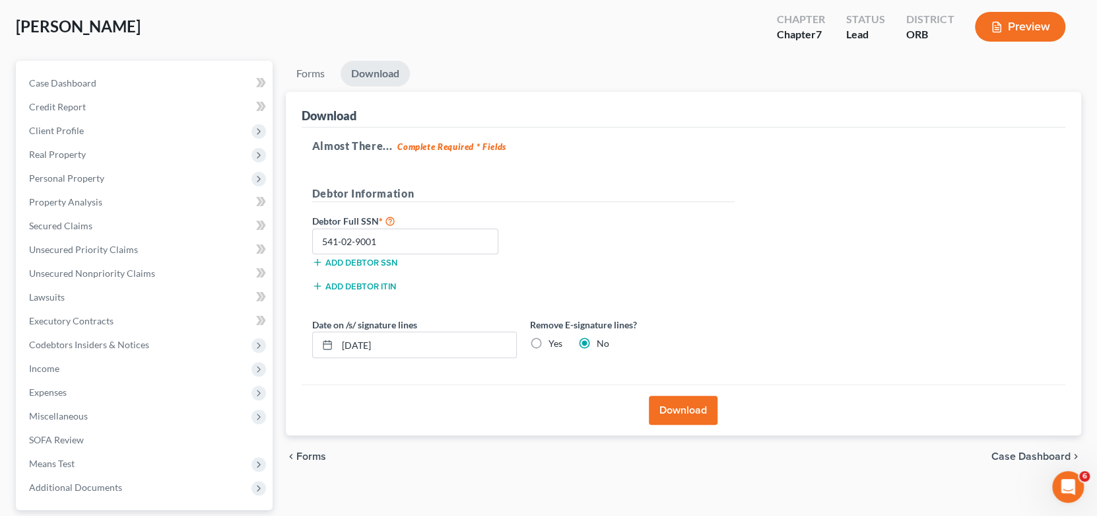
click at [554, 337] on input "Yes" at bounding box center [558, 341] width 9 height 9
radio input "true"
radio input "false"
click at [695, 411] on button "Download" at bounding box center [683, 409] width 69 height 29
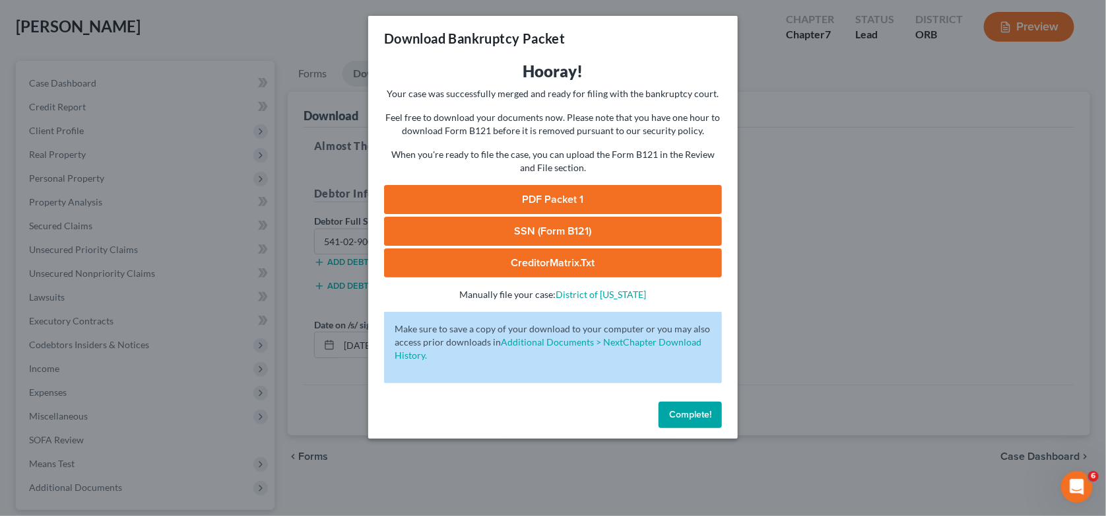
click at [607, 200] on link "PDF Packet 1" at bounding box center [553, 199] width 338 height 29
click at [496, 226] on link "SSN (Form B121)" at bounding box center [553, 231] width 338 height 29
click at [683, 420] on button "Complete!" at bounding box center [690, 414] width 63 height 26
